Goal: Task Accomplishment & Management: Manage account settings

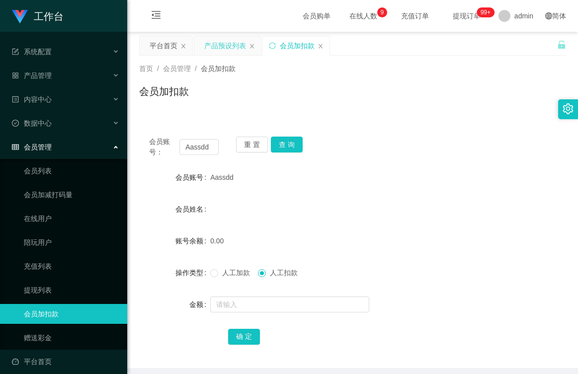
click at [216, 48] on div "产品预设列表" at bounding box center [225, 45] width 42 height 19
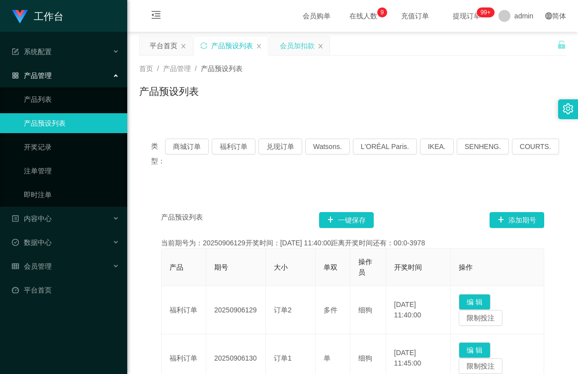
drag, startPoint x: 303, startPoint y: 39, endPoint x: 289, endPoint y: 99, distance: 61.8
click at [303, 39] on div "会员加扣款" at bounding box center [297, 45] width 35 height 19
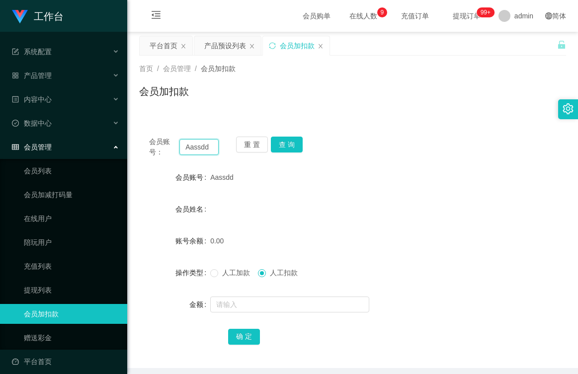
click at [212, 147] on input "Aassdd" at bounding box center [198, 147] width 39 height 16
click at [331, 84] on div "会员加扣款" at bounding box center [352, 95] width 427 height 23
click at [212, 149] on input "Aassdd" at bounding box center [198, 147] width 39 height 16
type input "A"
type input "8801"
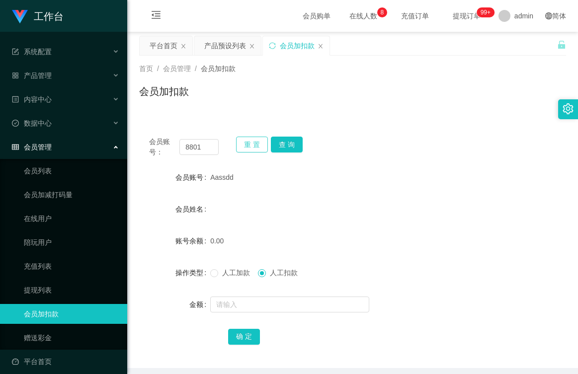
click at [250, 145] on button "重 置" at bounding box center [252, 145] width 32 height 16
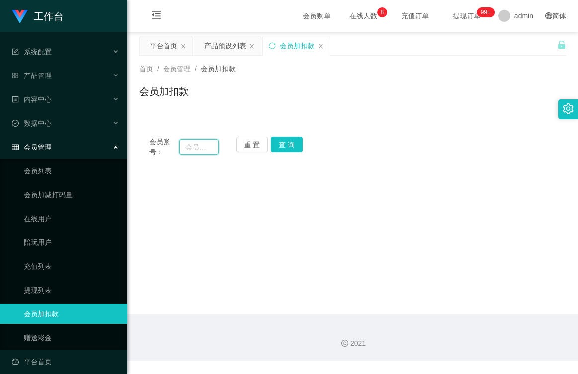
click at [212, 148] on input "text" at bounding box center [198, 147] width 39 height 16
type input "8801"
click at [279, 148] on button "查 询" at bounding box center [287, 145] width 32 height 16
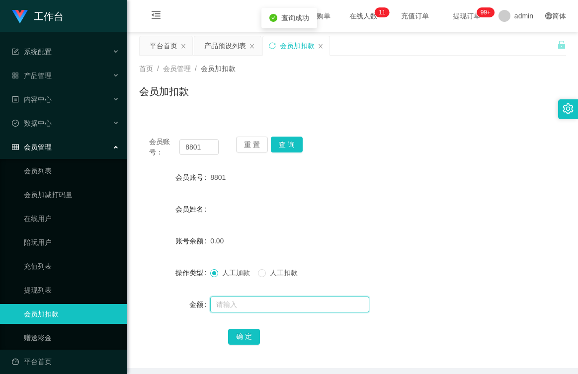
click at [250, 306] on input "text" at bounding box center [289, 305] width 159 height 16
type input "100"
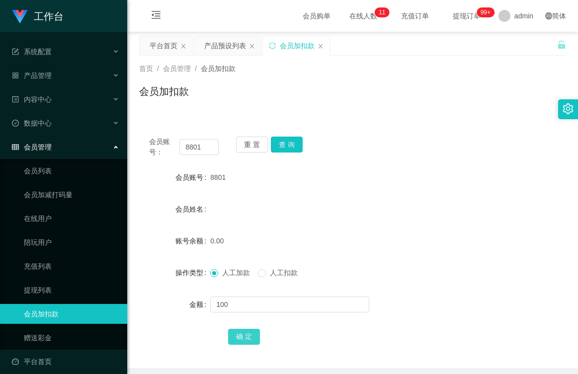
click at [247, 332] on button "确 定" at bounding box center [244, 337] width 32 height 16
click at [216, 44] on div "产品预设列表" at bounding box center [225, 45] width 42 height 19
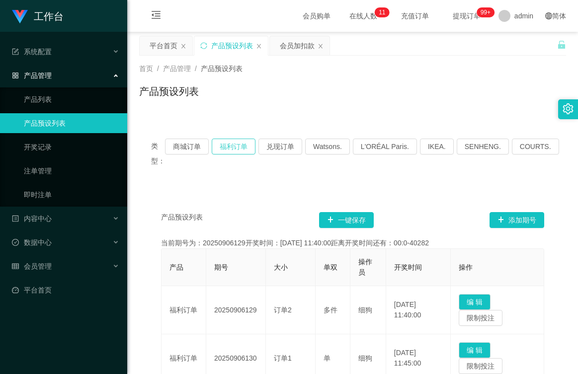
click at [241, 148] on button "福利订单" at bounding box center [234, 147] width 44 height 16
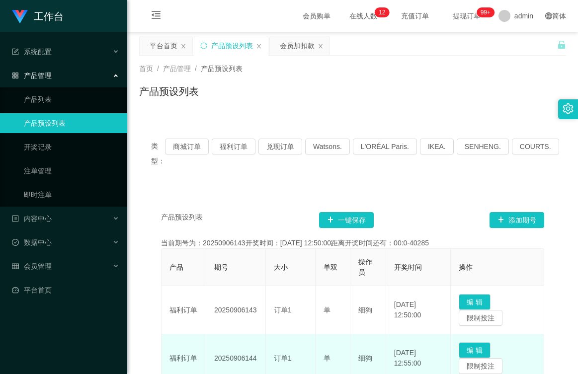
click at [257, 359] on td "20250906144" at bounding box center [236, 358] width 60 height 48
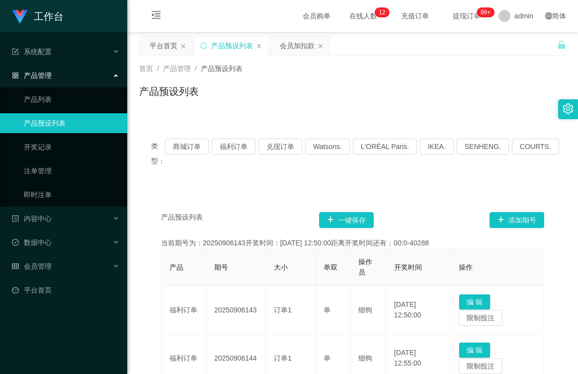
scroll to position [50, 0]
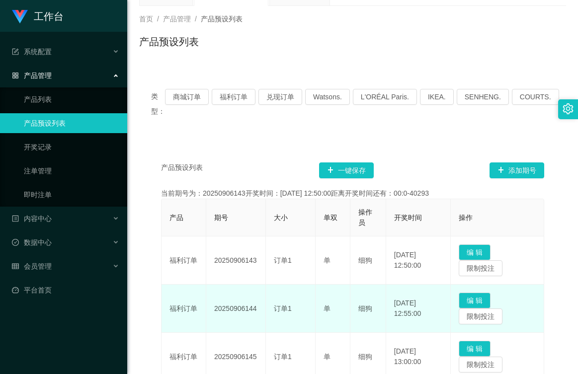
drag, startPoint x: 256, startPoint y: 309, endPoint x: 214, endPoint y: 312, distance: 41.9
click at [214, 312] on td "20250906144" at bounding box center [236, 309] width 60 height 48
copy td "20250906144"
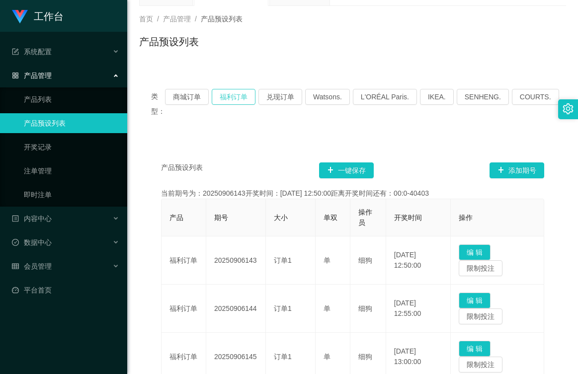
click at [240, 95] on button "福利订单" at bounding box center [234, 97] width 44 height 16
click at [237, 97] on button "福利订单" at bounding box center [234, 97] width 44 height 16
click at [237, 95] on button "福利订单" at bounding box center [234, 97] width 44 height 16
click at [237, 91] on button "福利订单" at bounding box center [234, 97] width 44 height 16
click at [244, 97] on button "福利订单" at bounding box center [234, 97] width 44 height 16
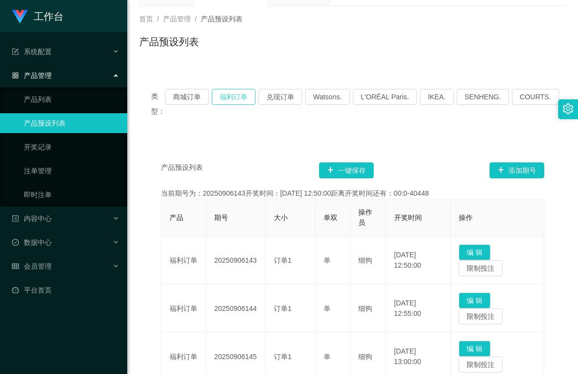
click at [235, 100] on button "福利订单" at bounding box center [234, 97] width 44 height 16
click at [493, 51] on div "产品预设列表" at bounding box center [352, 45] width 427 height 23
drag, startPoint x: 46, startPoint y: 266, endPoint x: 48, endPoint y: 249, distance: 17.0
click at [46, 265] on span "会员管理" at bounding box center [32, 266] width 40 height 8
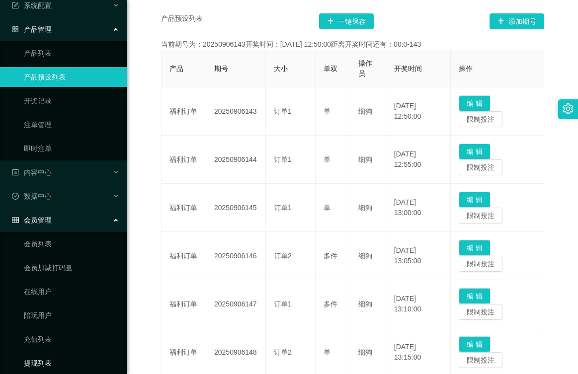
scroll to position [127, 0]
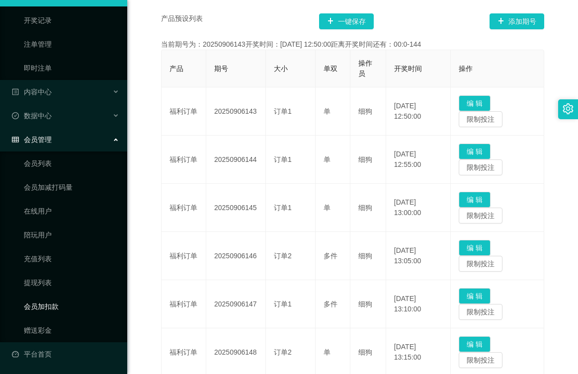
click at [59, 308] on link "会员加扣款" at bounding box center [71, 307] width 95 height 20
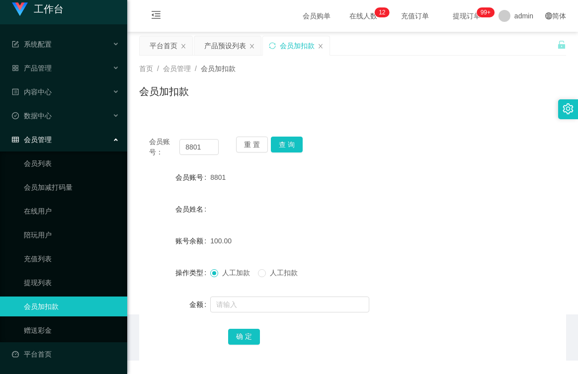
scroll to position [7, 0]
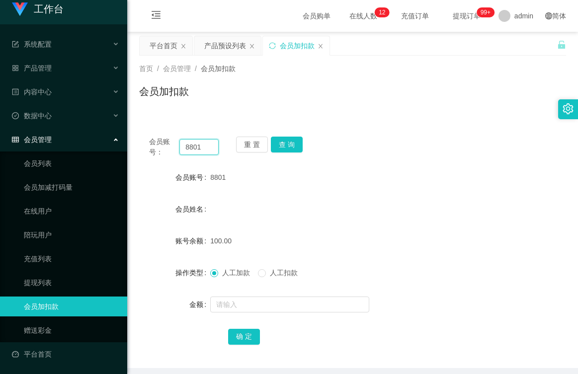
click at [205, 150] on input "8801" at bounding box center [198, 147] width 39 height 16
click at [248, 145] on button "重 置" at bounding box center [252, 145] width 32 height 16
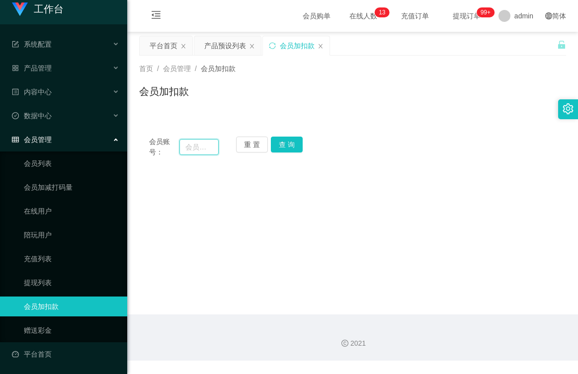
click at [194, 146] on input "text" at bounding box center [198, 147] width 39 height 16
type input "L"
click at [287, 142] on button "查 询" at bounding box center [287, 145] width 32 height 16
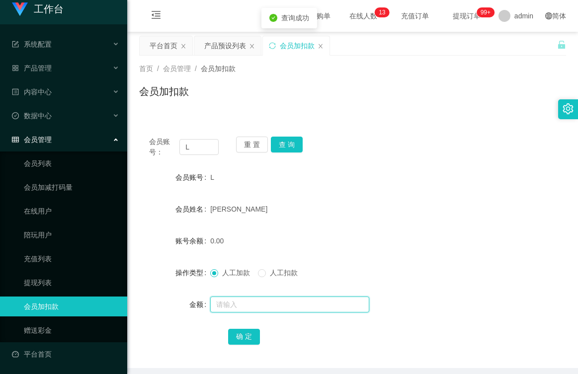
click at [249, 301] on input "text" at bounding box center [289, 305] width 159 height 16
type input "100"
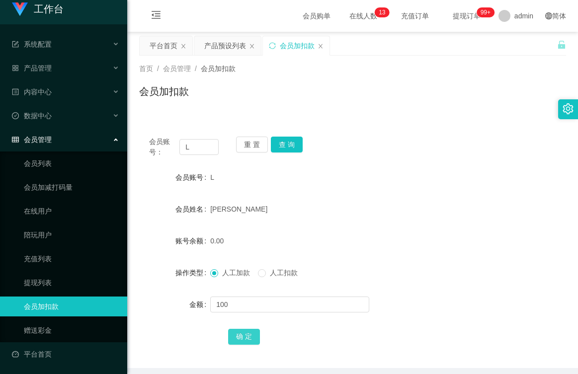
click at [249, 337] on button "确 定" at bounding box center [244, 337] width 32 height 16
drag, startPoint x: 214, startPoint y: 146, endPoint x: 208, endPoint y: 149, distance: 6.9
click at [214, 146] on input "L" at bounding box center [198, 147] width 39 height 16
click at [201, 146] on input "text" at bounding box center [198, 147] width 39 height 16
type input "L"
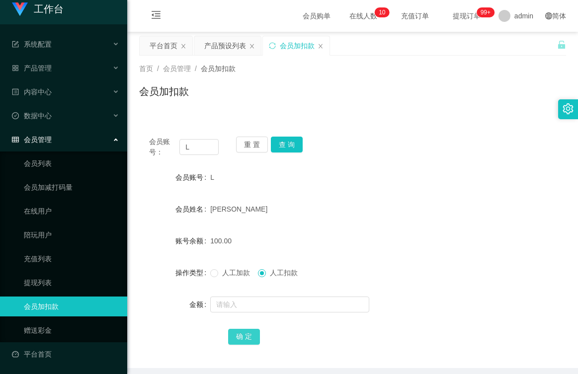
click at [250, 336] on button "确 定" at bounding box center [244, 337] width 32 height 16
click at [240, 308] on input "text" at bounding box center [289, 305] width 159 height 16
type input "100"
click at [238, 338] on button "确 定" at bounding box center [244, 337] width 32 height 16
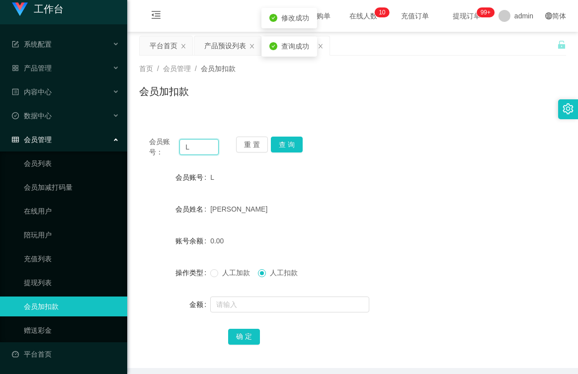
click at [202, 148] on input "L" at bounding box center [198, 147] width 39 height 16
type input "Lyn"
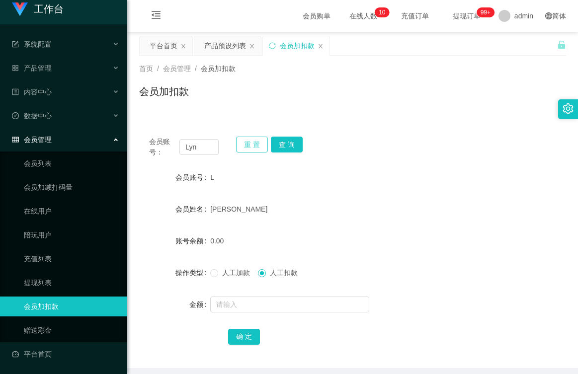
click at [264, 138] on button "重 置" at bounding box center [252, 145] width 32 height 16
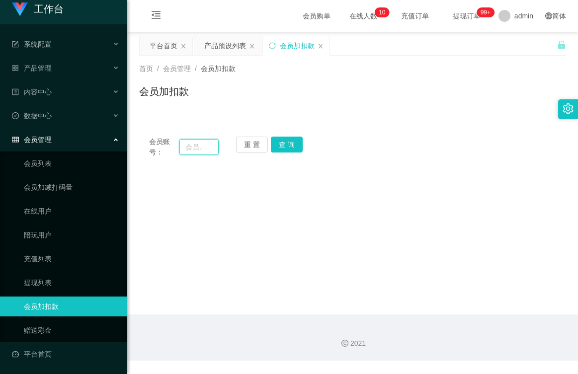
click at [205, 150] on input "text" at bounding box center [198, 147] width 39 height 16
type input "l"
type input "A"
type input "Lyn"
click at [283, 143] on button "查 询" at bounding box center [287, 145] width 32 height 16
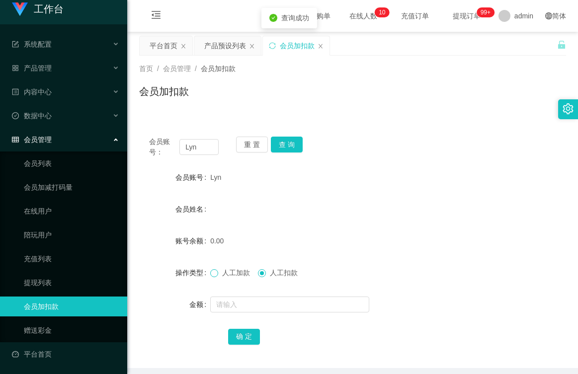
click at [217, 271] on span at bounding box center [214, 273] width 8 height 8
click at [237, 304] on input "text" at bounding box center [289, 305] width 159 height 16
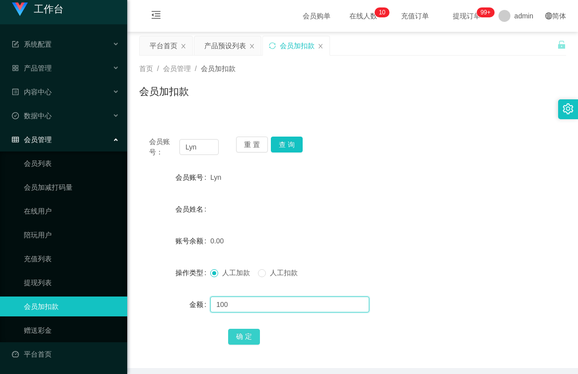
type input "100"
click at [251, 339] on button "确 定" at bounding box center [244, 337] width 32 height 16
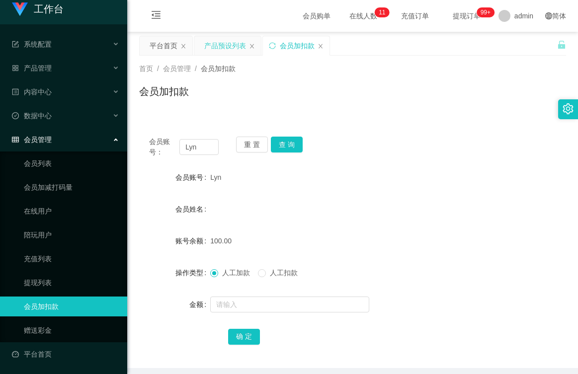
click at [220, 50] on div "产品预设列表" at bounding box center [225, 45] width 42 height 19
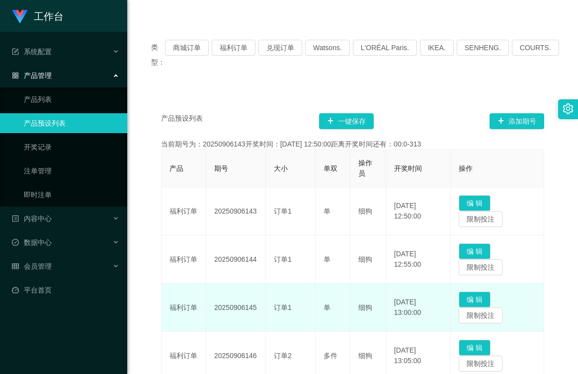
scroll to position [99, 0]
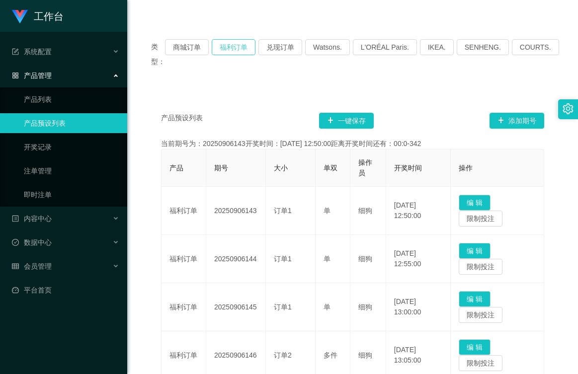
click at [234, 48] on button "福利订单" at bounding box center [234, 47] width 44 height 16
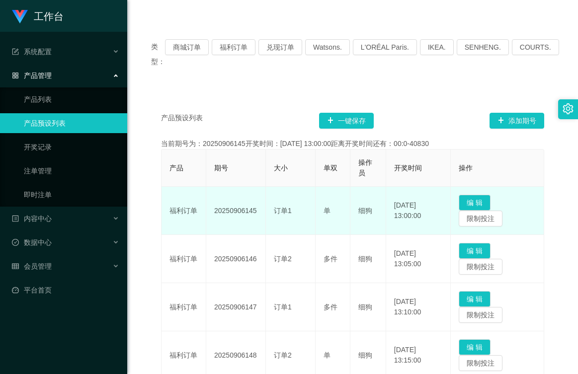
click at [237, 207] on td "20250906145" at bounding box center [236, 211] width 60 height 48
drag, startPoint x: 258, startPoint y: 212, endPoint x: 243, endPoint y: 212, distance: 15.4
click at [257, 212] on td "20250906145" at bounding box center [236, 211] width 60 height 48
click at [244, 210] on td "20250906145" at bounding box center [236, 211] width 60 height 48
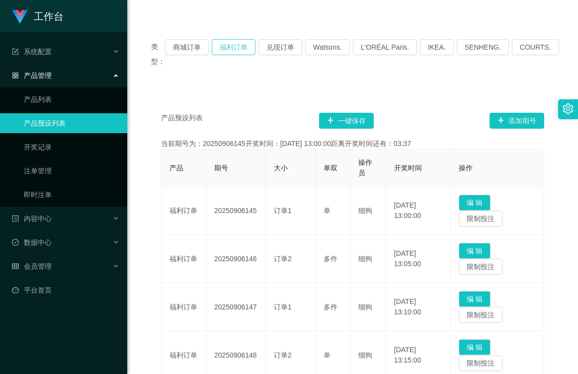
click at [241, 48] on button "福利订单" at bounding box center [234, 47] width 44 height 16
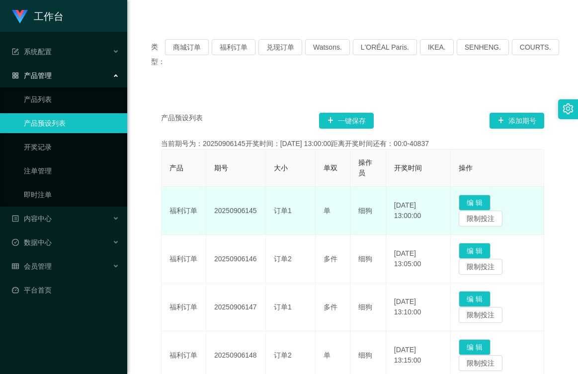
drag, startPoint x: 257, startPoint y: 212, endPoint x: 210, endPoint y: 214, distance: 47.3
click at [210, 214] on td "20250906145" at bounding box center [236, 211] width 60 height 48
copy td "20250906145"
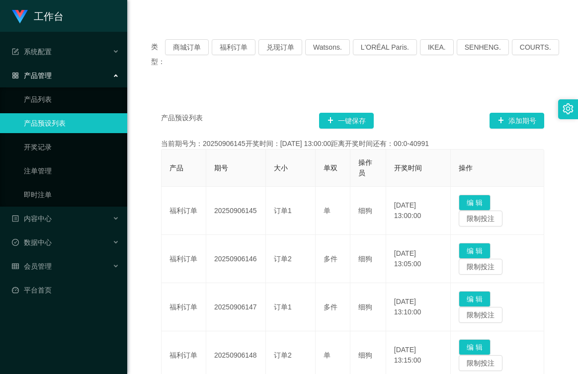
scroll to position [0, 0]
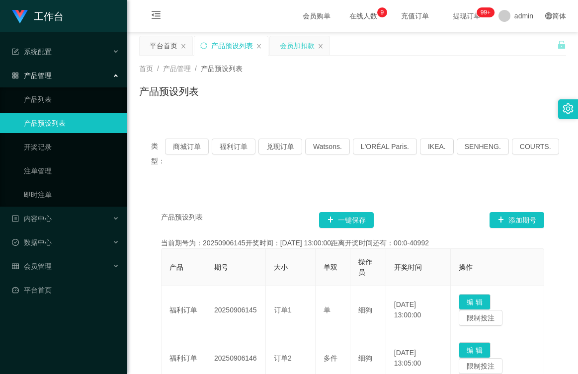
click at [296, 44] on div "会员加扣款" at bounding box center [297, 45] width 35 height 19
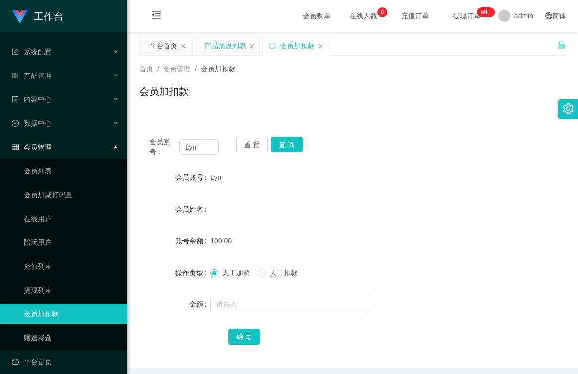
click at [231, 45] on div "产品预设列表" at bounding box center [225, 45] width 42 height 19
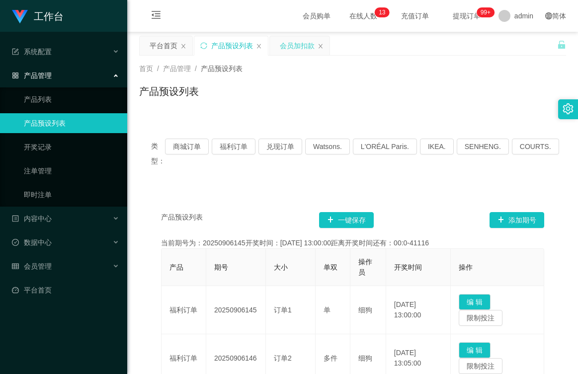
click at [290, 45] on div "会员加扣款" at bounding box center [297, 45] width 35 height 19
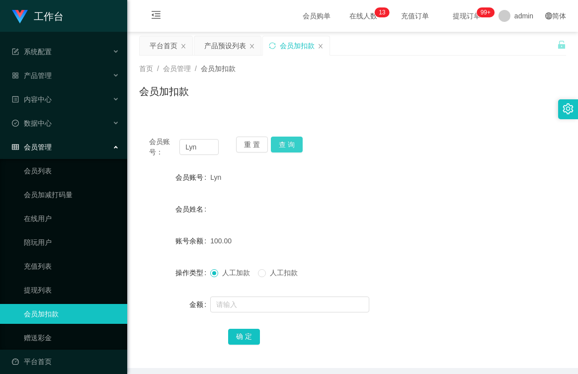
click at [280, 142] on button "查 询" at bounding box center [287, 145] width 32 height 16
click at [266, 267] on div "人工加款 人工扣款" at bounding box center [334, 273] width 249 height 20
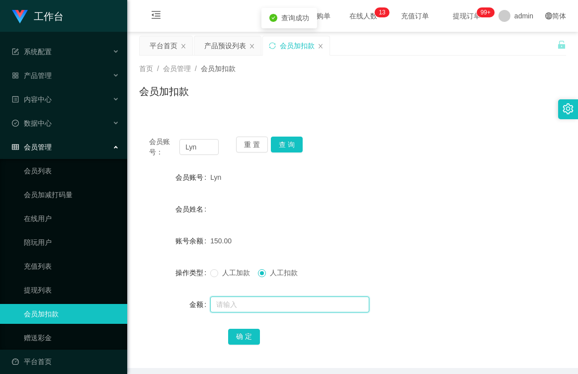
click at [256, 304] on input "text" at bounding box center [289, 305] width 159 height 16
type input "150"
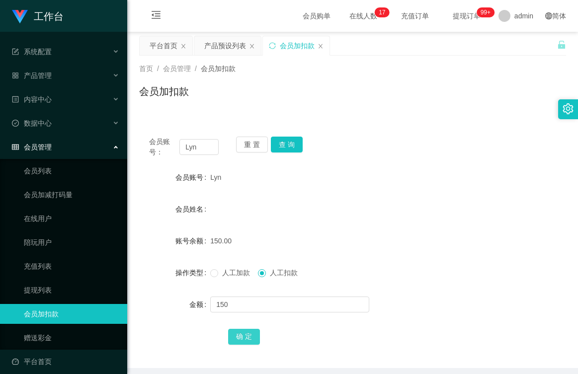
click at [247, 339] on button "确 定" at bounding box center [244, 337] width 32 height 16
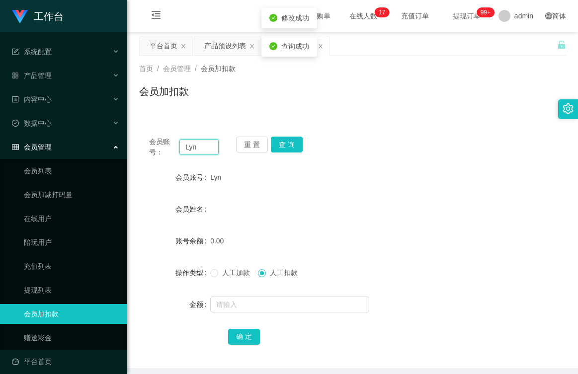
click at [194, 147] on input "Lyn" at bounding box center [198, 147] width 39 height 16
type input "L"
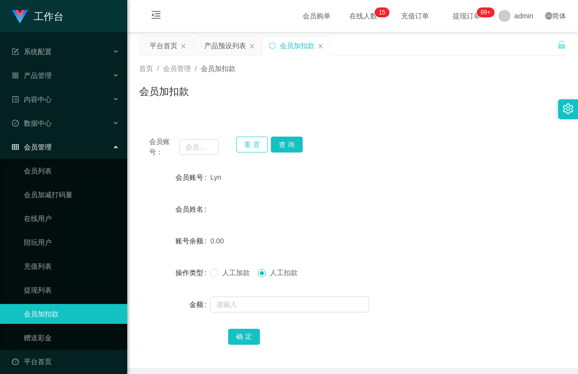
click at [247, 148] on button "重 置" at bounding box center [252, 145] width 32 height 16
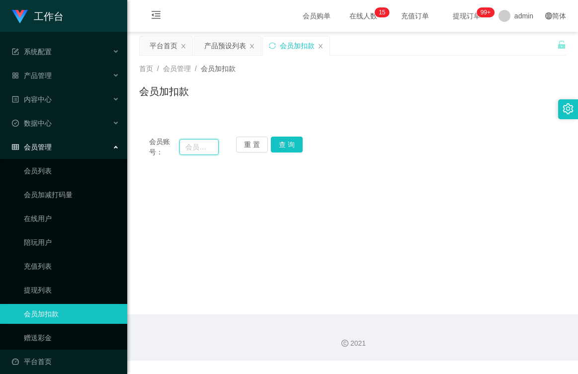
click at [198, 149] on input "text" at bounding box center [198, 147] width 39 height 16
type input "8801"
drag, startPoint x: 279, startPoint y: 143, endPoint x: 278, endPoint y: 148, distance: 5.5
click at [278, 146] on button "查 询" at bounding box center [287, 145] width 32 height 16
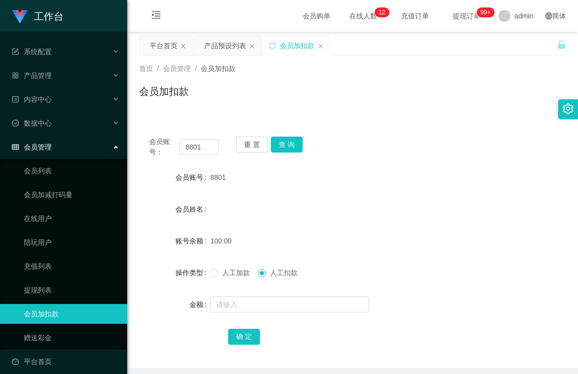
click at [217, 271] on span at bounding box center [214, 273] width 8 height 8
click at [284, 142] on button "查 询" at bounding box center [287, 145] width 32 height 16
click at [288, 146] on button "查 询" at bounding box center [287, 145] width 32 height 16
click at [289, 145] on div "重 置 查 询" at bounding box center [271, 147] width 70 height 21
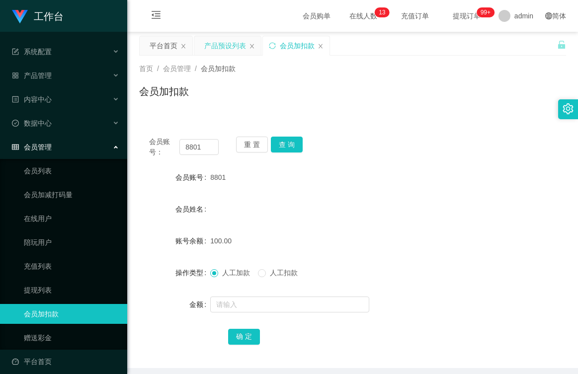
click at [225, 47] on div "产品预设列表" at bounding box center [225, 45] width 42 height 19
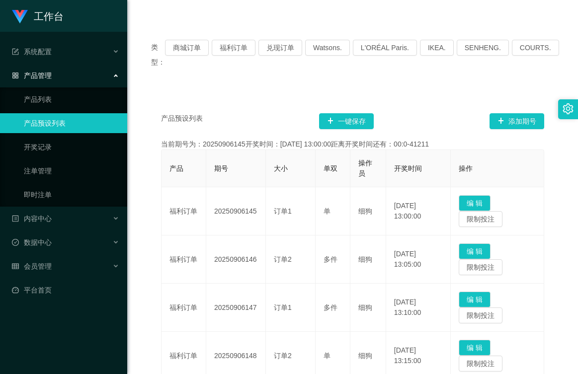
scroll to position [99, 0]
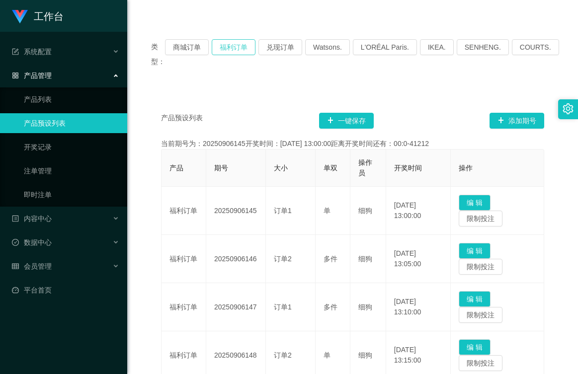
drag, startPoint x: 237, startPoint y: 44, endPoint x: 245, endPoint y: 59, distance: 16.5
click at [237, 45] on button "福利订单" at bounding box center [234, 47] width 44 height 16
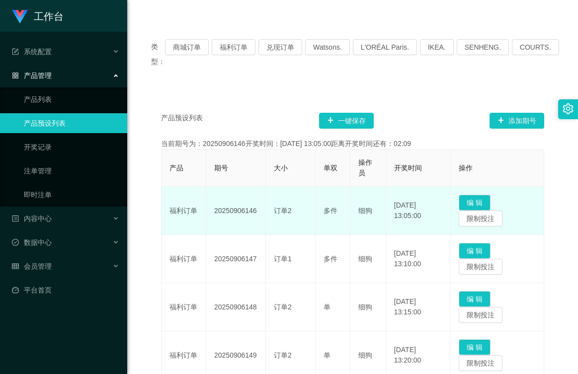
drag, startPoint x: 256, startPoint y: 212, endPoint x: 218, endPoint y: 218, distance: 38.8
click at [218, 218] on td "20250906146" at bounding box center [236, 211] width 60 height 48
drag, startPoint x: 218, startPoint y: 218, endPoint x: 204, endPoint y: 194, distance: 27.8
click at [204, 194] on td "福利订单" at bounding box center [184, 211] width 45 height 48
drag, startPoint x: 261, startPoint y: 210, endPoint x: 211, endPoint y: 218, distance: 51.3
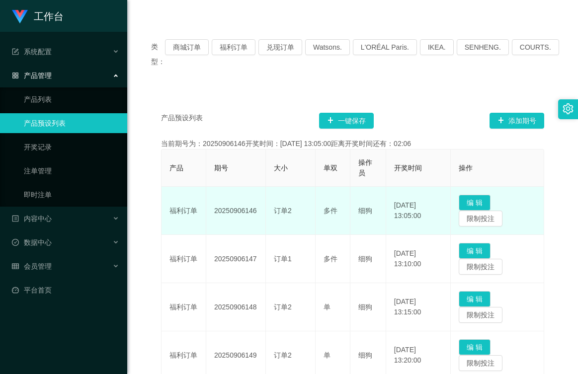
click at [211, 218] on td "20250906146" at bounding box center [236, 211] width 60 height 48
copy td "20250906146"
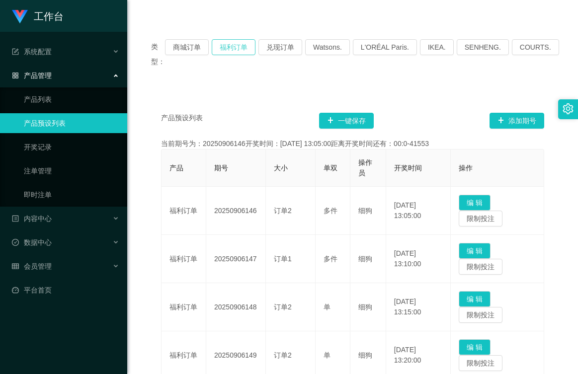
click at [239, 48] on button "福利订单" at bounding box center [234, 47] width 44 height 16
click at [235, 44] on button "福利订单" at bounding box center [234, 47] width 44 height 16
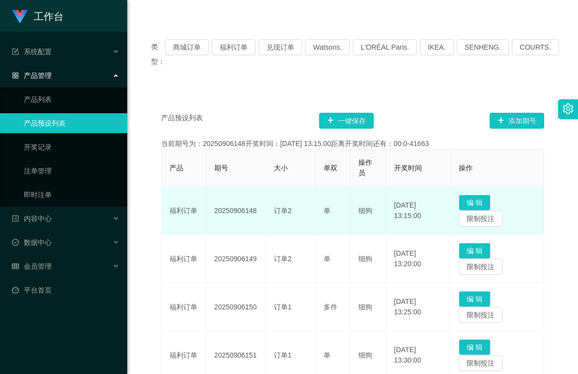
drag, startPoint x: 260, startPoint y: 207, endPoint x: 217, endPoint y: 210, distance: 43.4
click at [217, 210] on td "20250906148" at bounding box center [236, 211] width 60 height 48
drag, startPoint x: 217, startPoint y: 210, endPoint x: 258, endPoint y: 215, distance: 42.0
click at [258, 215] on td "20250906148" at bounding box center [236, 211] width 60 height 48
drag, startPoint x: 259, startPoint y: 213, endPoint x: 212, endPoint y: 212, distance: 47.7
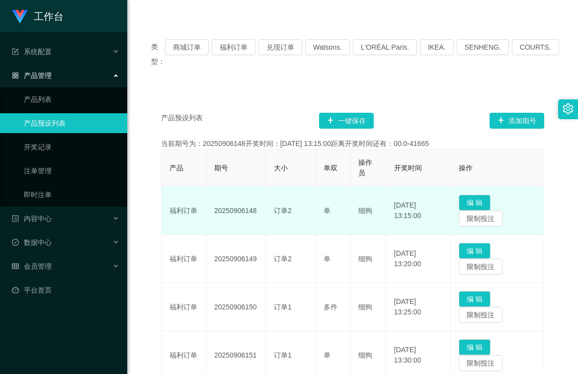
click at [212, 212] on td "20250906148" at bounding box center [236, 211] width 60 height 48
copy td "20250906148"
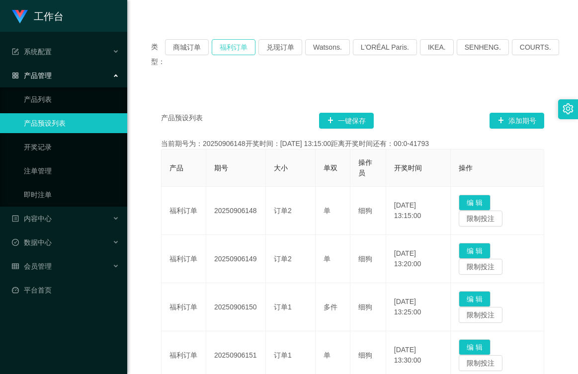
click at [239, 47] on button "福利订单" at bounding box center [234, 47] width 44 height 16
click at [240, 47] on button "福利订单" at bounding box center [234, 47] width 44 height 16
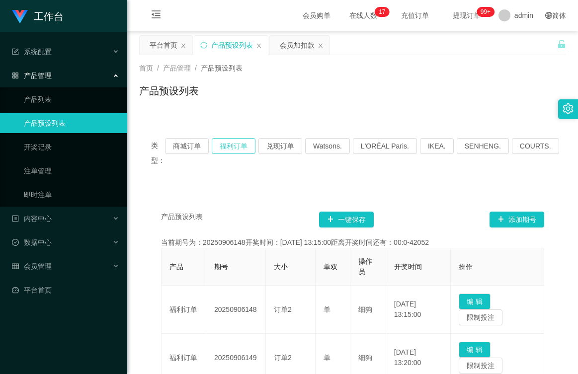
scroll to position [0, 0]
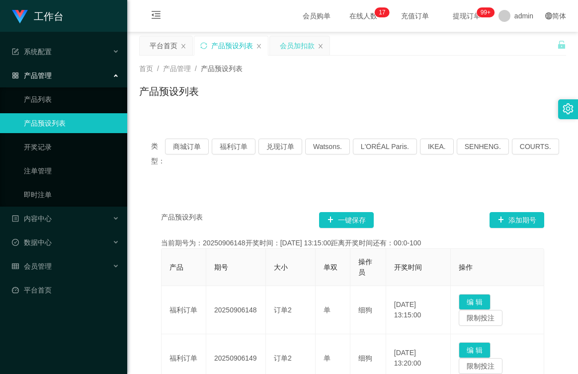
click at [295, 40] on div "会员加扣款" at bounding box center [297, 45] width 35 height 19
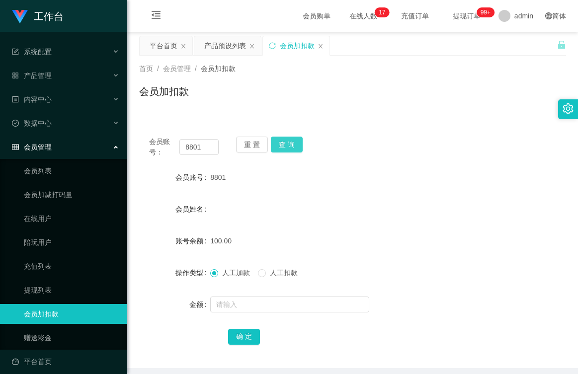
click at [289, 147] on button "查 询" at bounding box center [287, 145] width 32 height 16
click at [263, 270] on label "人工扣款" at bounding box center [280, 273] width 44 height 10
click at [258, 304] on input "text" at bounding box center [289, 305] width 159 height 16
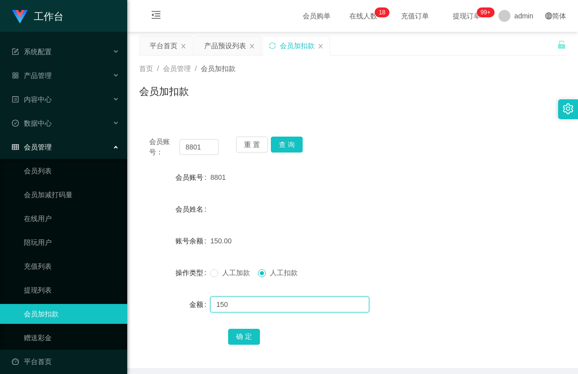
type input "150"
click at [244, 334] on button "确 定" at bounding box center [244, 337] width 32 height 16
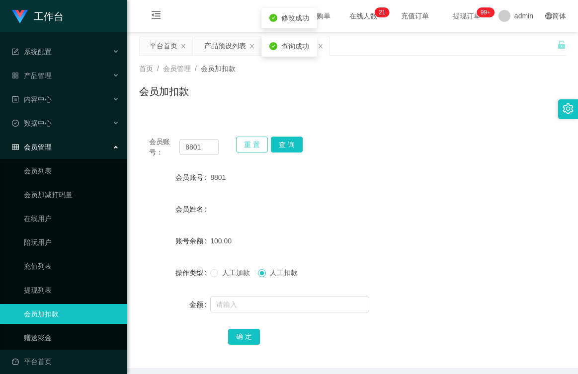
click at [256, 143] on button "重 置" at bounding box center [252, 145] width 32 height 16
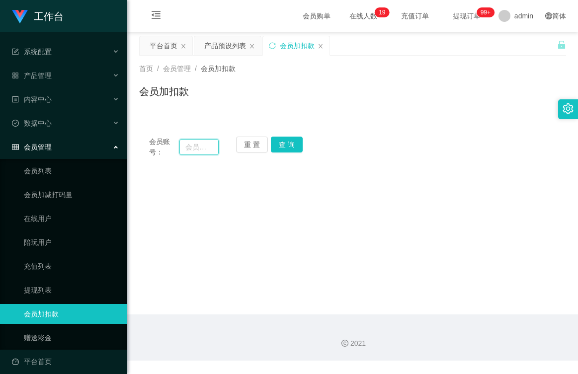
click at [198, 143] on input "text" at bounding box center [198, 147] width 39 height 16
click at [198, 146] on input "text" at bounding box center [198, 147] width 39 height 16
type input "89201727"
click at [283, 143] on button "查 询" at bounding box center [287, 145] width 32 height 16
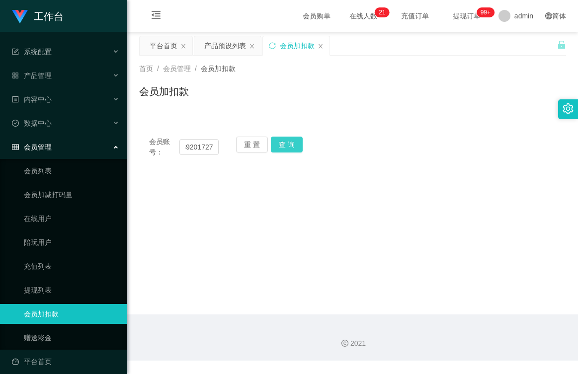
scroll to position [0, 0]
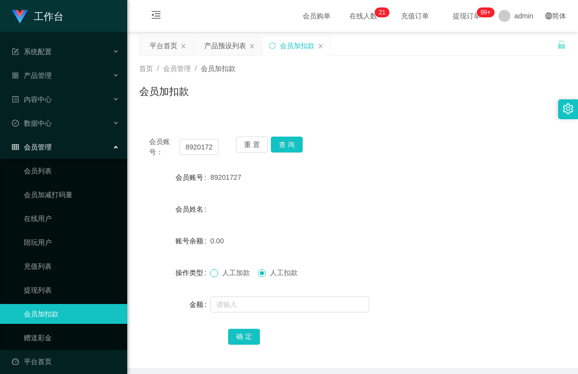
click at [217, 272] on span at bounding box center [214, 273] width 8 height 8
click at [239, 306] on input "text" at bounding box center [289, 305] width 159 height 16
type input "100"
click at [242, 330] on button "确 定" at bounding box center [244, 337] width 32 height 16
